Goal: Transaction & Acquisition: Purchase product/service

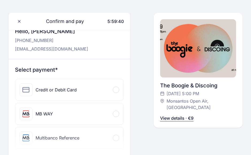
scroll to position [27, 0]
click at [116, 114] on span at bounding box center [116, 114] width 2 height 2
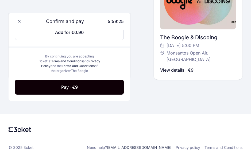
scroll to position [306, 0]
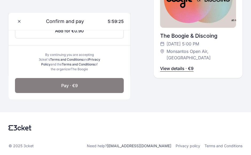
click at [61, 87] on span "Pay · €9" at bounding box center [69, 85] width 17 height 6
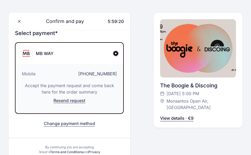
scroll to position [83, 0]
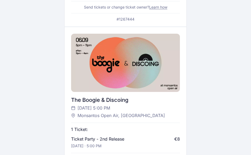
scroll to position [134, 0]
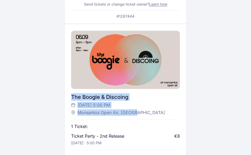
drag, startPoint x: 137, startPoint y: 113, endPoint x: 71, endPoint y: 97, distance: 67.7
click at [71, 97] on div "The Boogie & Discoing Saturday, 6 Sep at 5:00 PM Monsantos Open Air, Lisboa 1 T…" at bounding box center [126, 107] width 122 height 167
copy div "The Boogie & Discoing Saturday, 6 Sep at 5:00 PM Monsantos Open Air, Lisboa"
